Goal: Check status

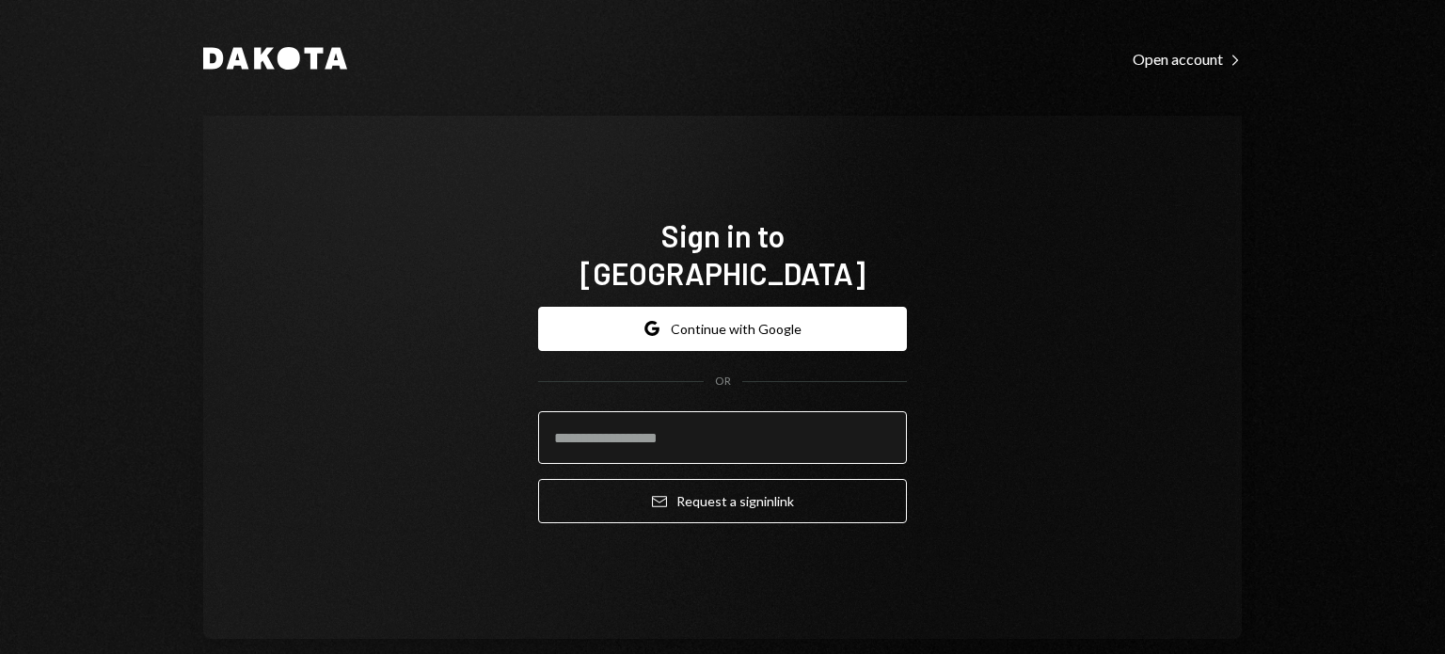
click at [703, 413] on input "email" at bounding box center [722, 437] width 369 height 53
type input "**********"
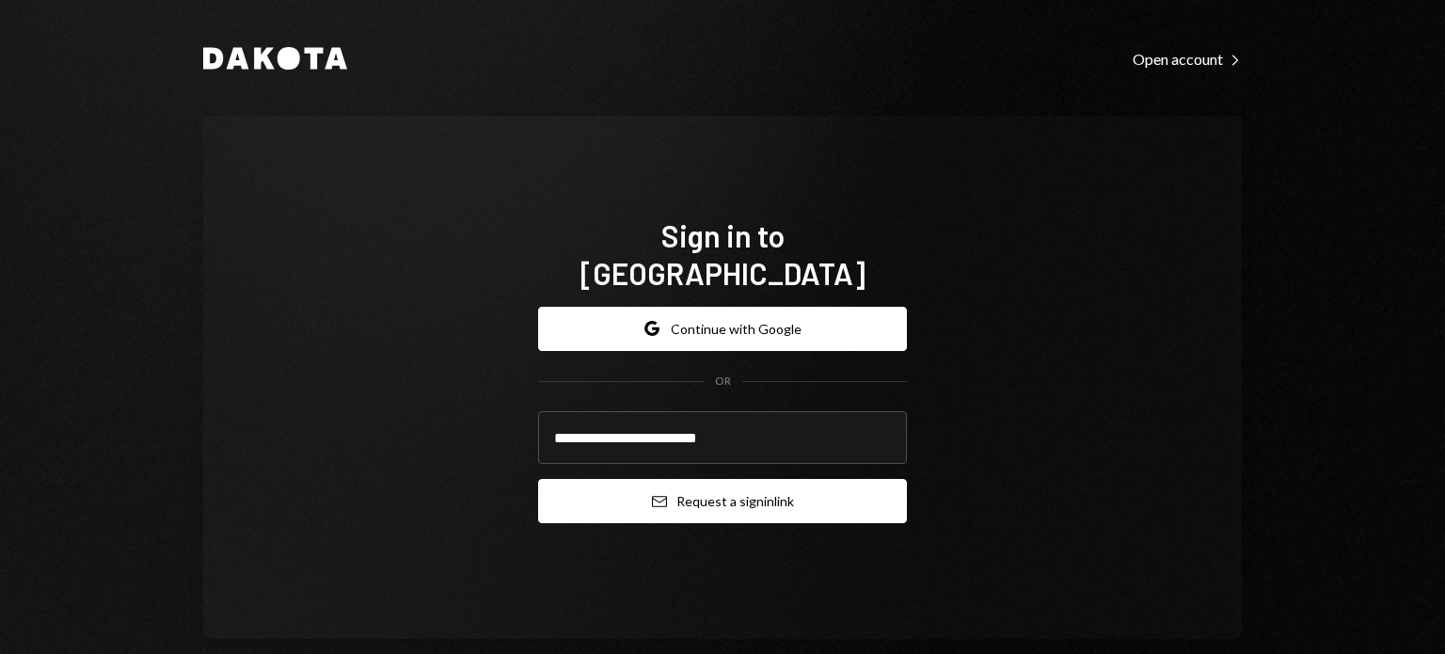
click at [701, 479] on button "Email Request a sign in link" at bounding box center [722, 501] width 369 height 44
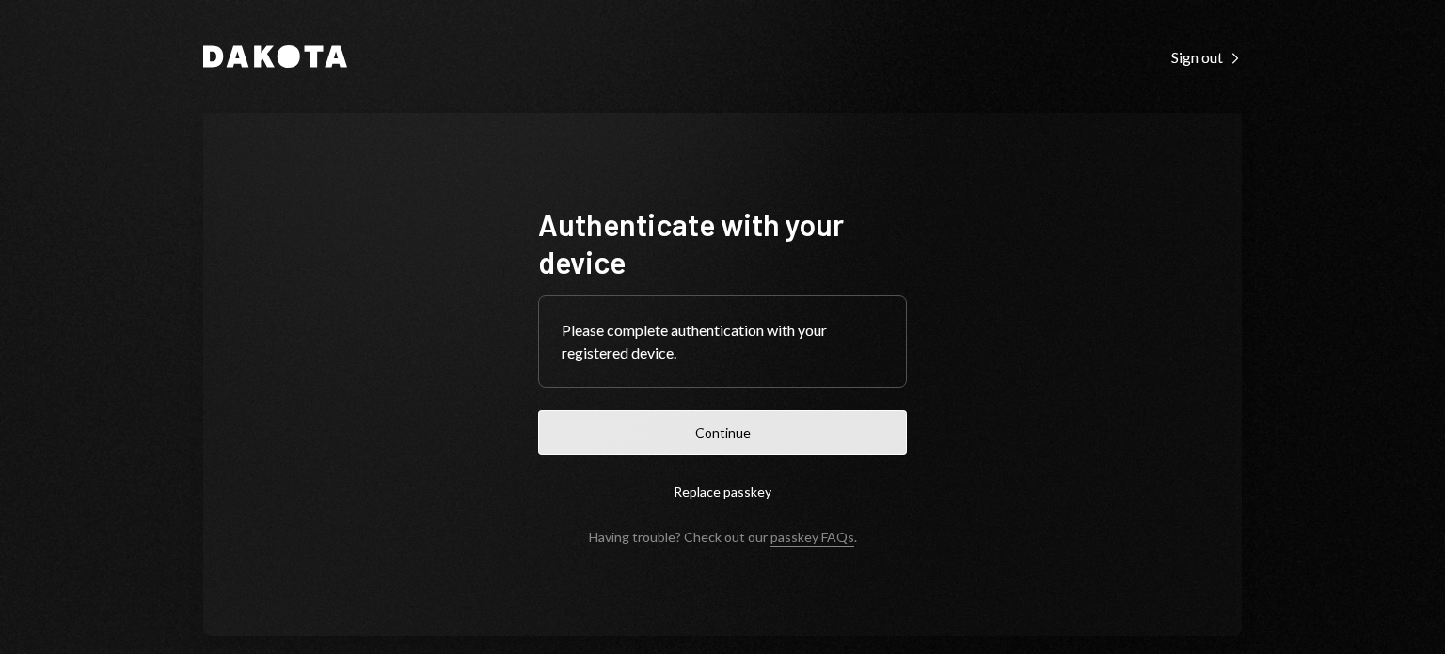
click at [779, 423] on button "Continue" at bounding box center [722, 432] width 369 height 44
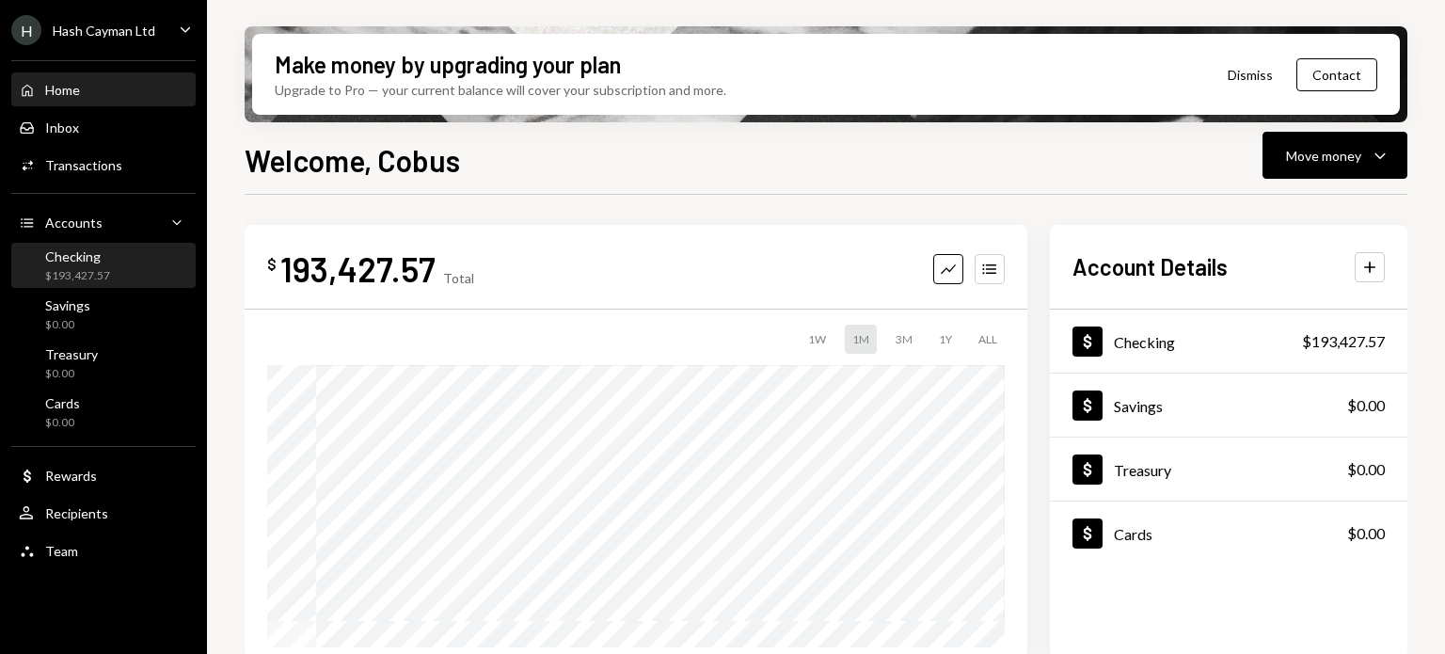
click at [109, 255] on div "Checking $193,427.57" at bounding box center [103, 266] width 169 height 36
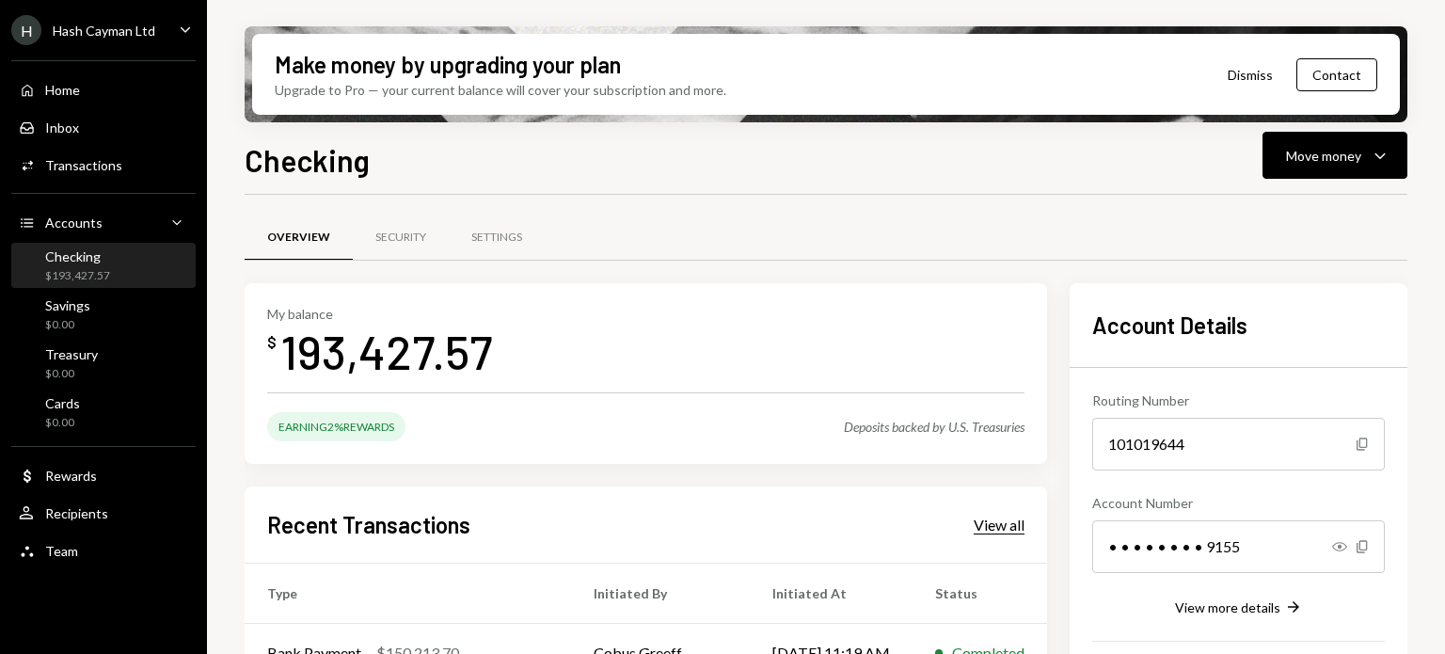
click at [1025, 524] on div "View all" at bounding box center [999, 525] width 51 height 19
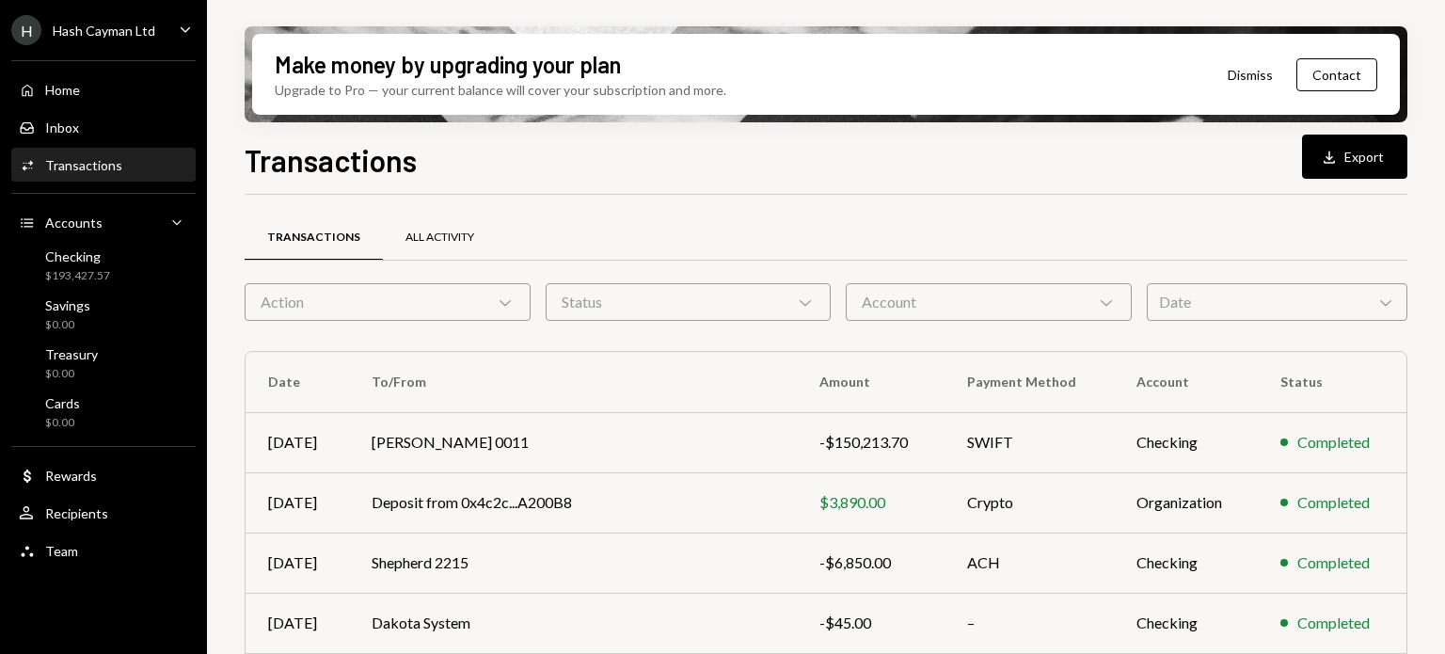
click at [415, 230] on div "All Activity" at bounding box center [440, 238] width 69 height 16
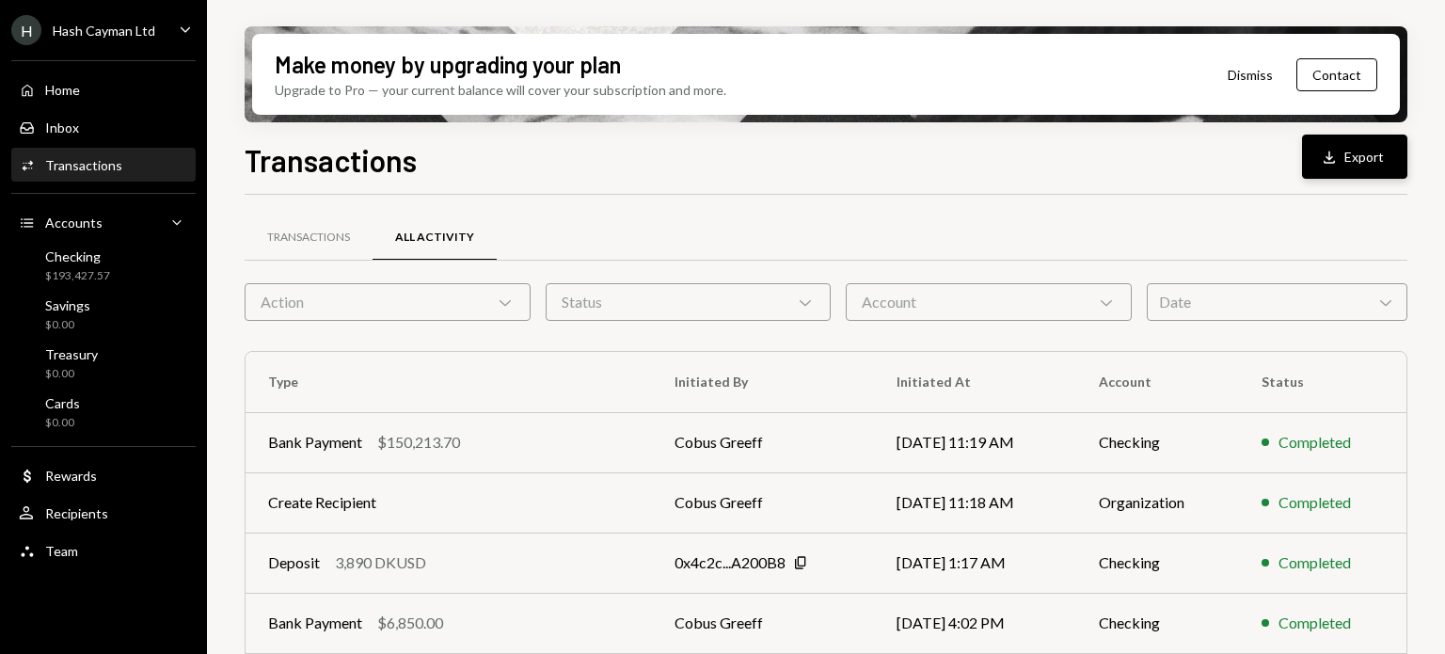
click at [1336, 153] on icon "Download" at bounding box center [1329, 157] width 19 height 19
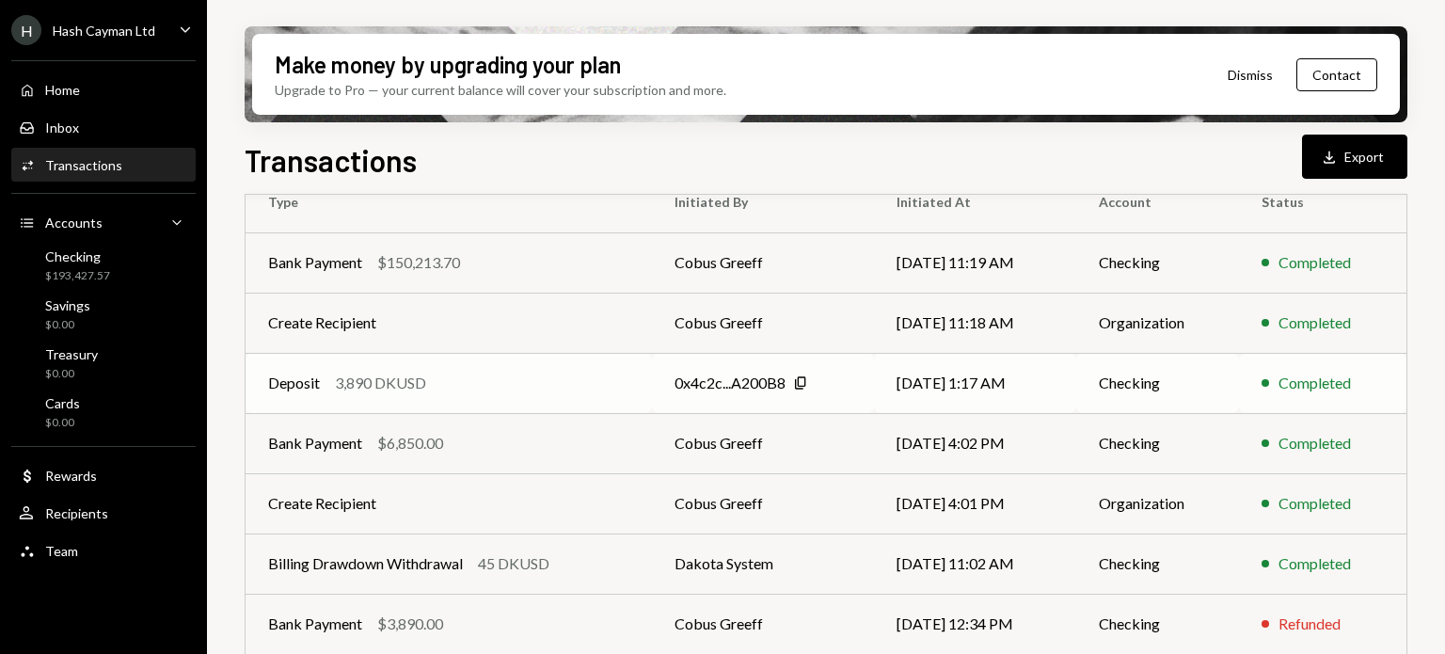
scroll to position [181, 0]
click at [520, 387] on div "Deposit 3,890 DKUSD" at bounding box center [448, 382] width 361 height 23
